Goal: Download file/media

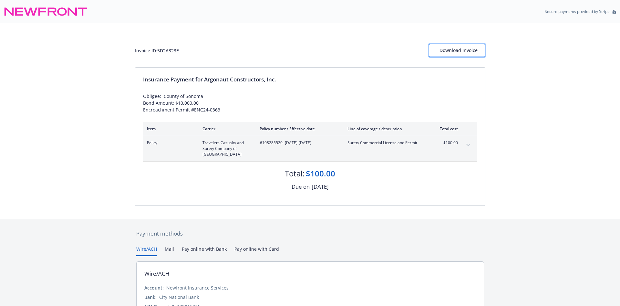
click at [446, 49] on div "Download Invoice" at bounding box center [456, 50] width 35 height 12
